Goal: Find contact information: Find contact information

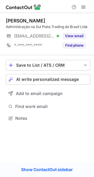
scroll to position [114, 94]
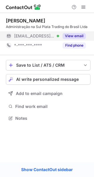
click at [82, 35] on button "View email" at bounding box center [74, 36] width 23 height 6
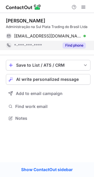
click at [80, 45] on button "Find phone" at bounding box center [74, 45] width 23 height 6
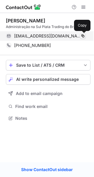
click at [82, 36] on span at bounding box center [83, 36] width 5 height 5
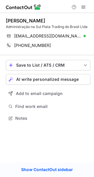
scroll to position [114, 94]
